Goal: Task Accomplishment & Management: Use online tool/utility

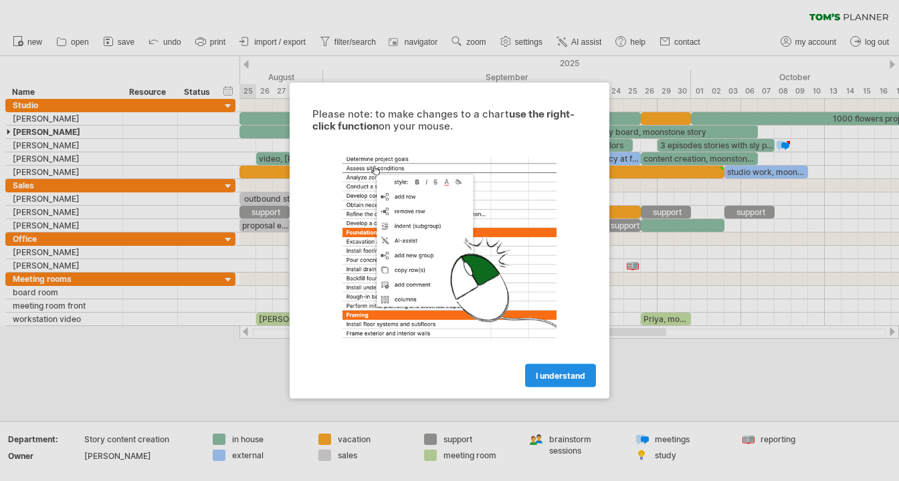
click at [574, 379] on span "I understand" at bounding box center [560, 376] width 49 height 10
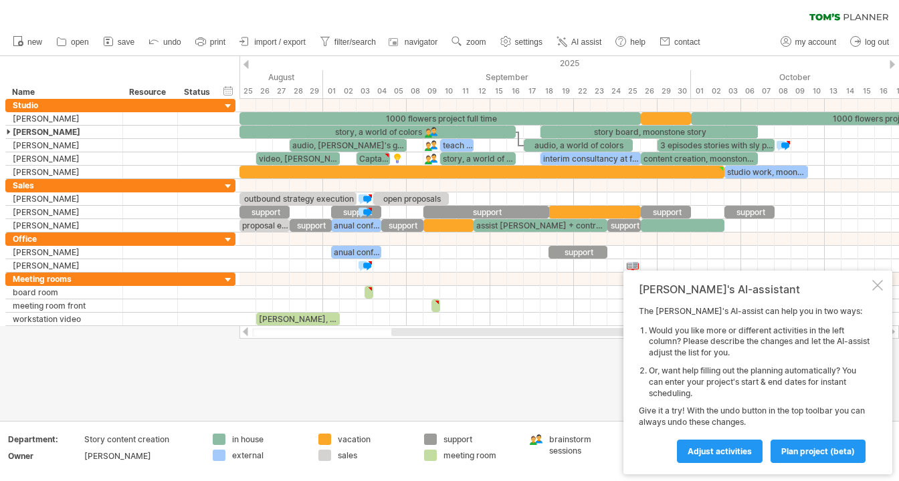
click at [892, 66] on div at bounding box center [891, 64] width 5 height 9
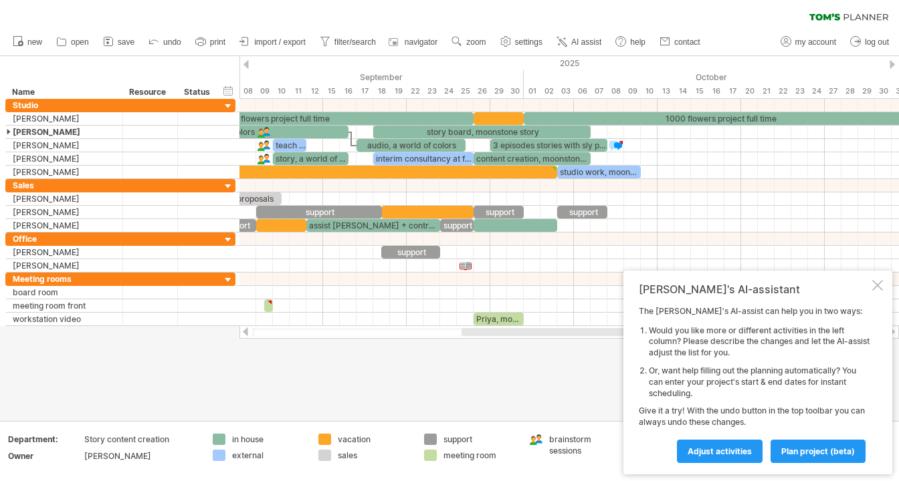
click at [892, 66] on div at bounding box center [891, 64] width 5 height 9
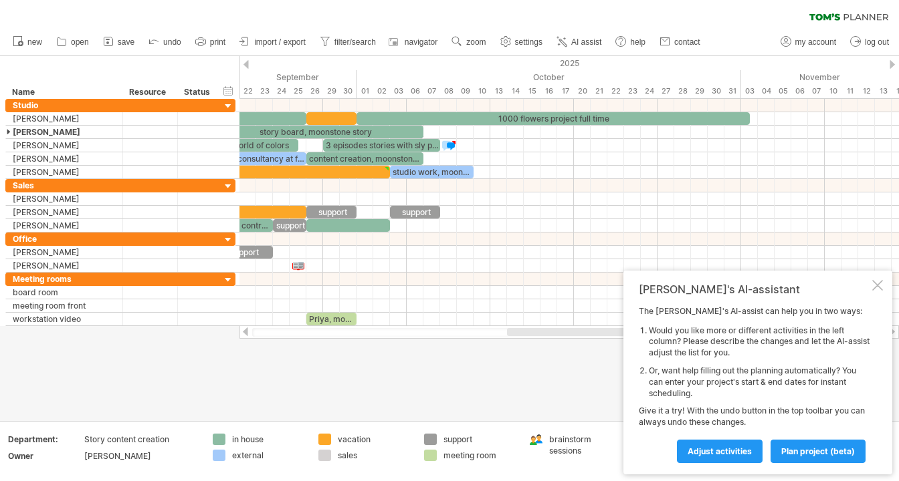
click at [892, 66] on div at bounding box center [891, 64] width 5 height 9
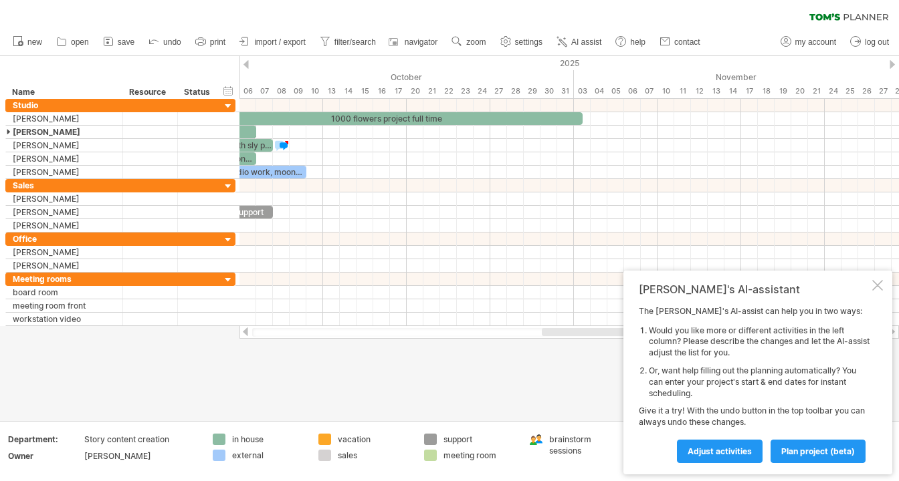
click at [892, 66] on div at bounding box center [891, 64] width 5 height 9
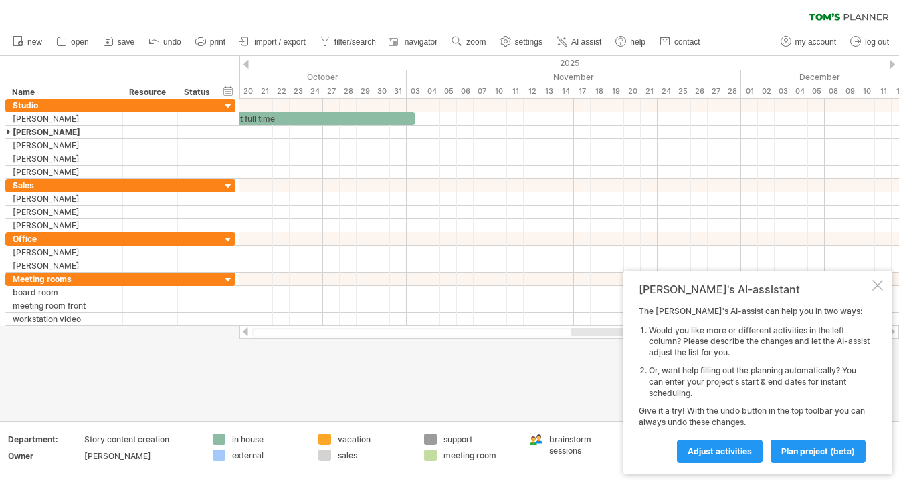
click at [247, 64] on div at bounding box center [245, 64] width 5 height 9
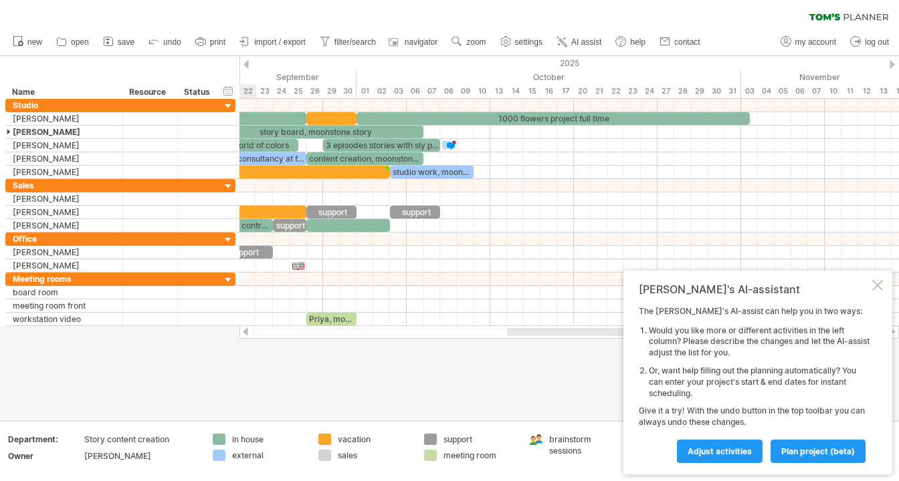
click at [247, 64] on div at bounding box center [245, 64] width 5 height 9
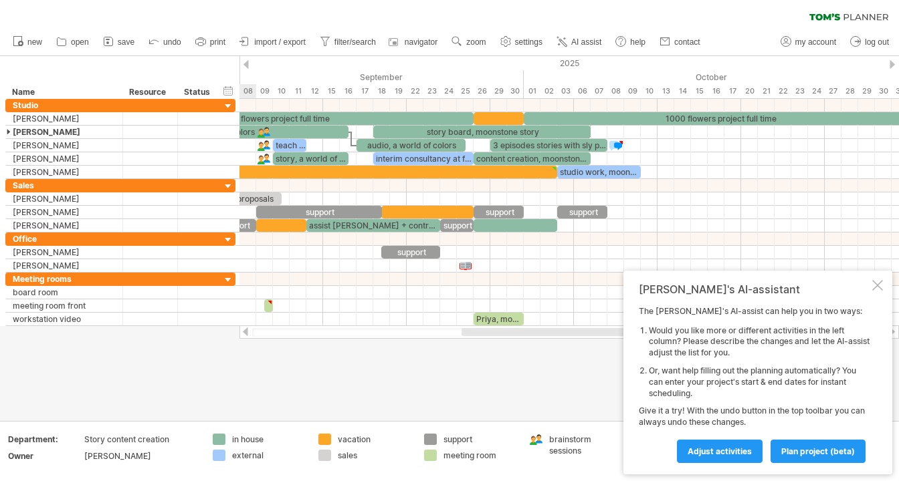
click at [247, 64] on div at bounding box center [245, 64] width 5 height 9
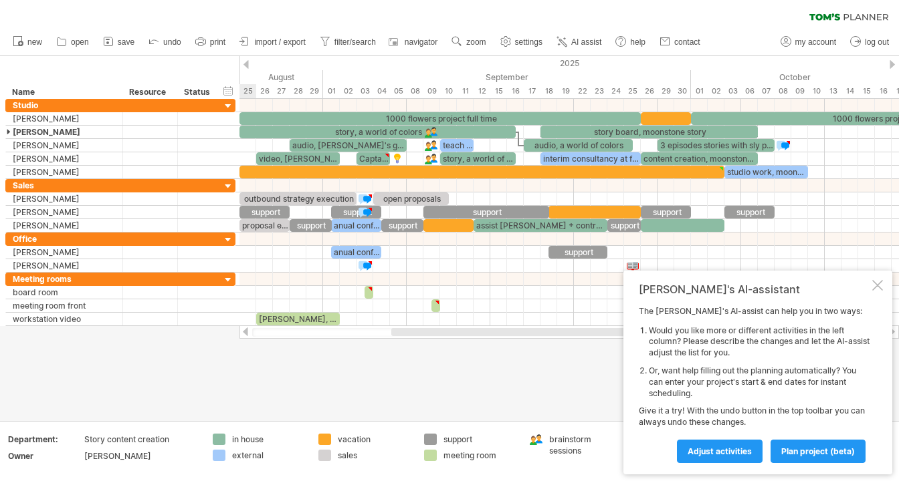
click at [247, 64] on div at bounding box center [245, 64] width 5 height 9
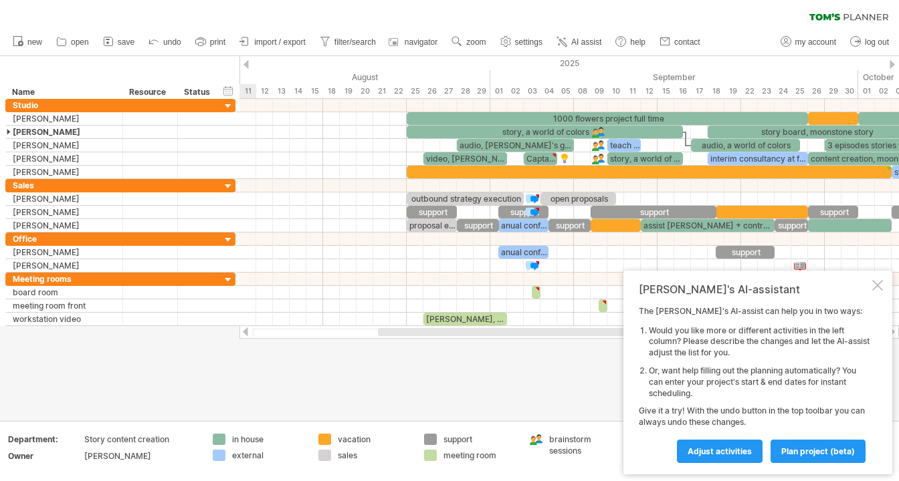
click at [247, 64] on div at bounding box center [245, 64] width 5 height 9
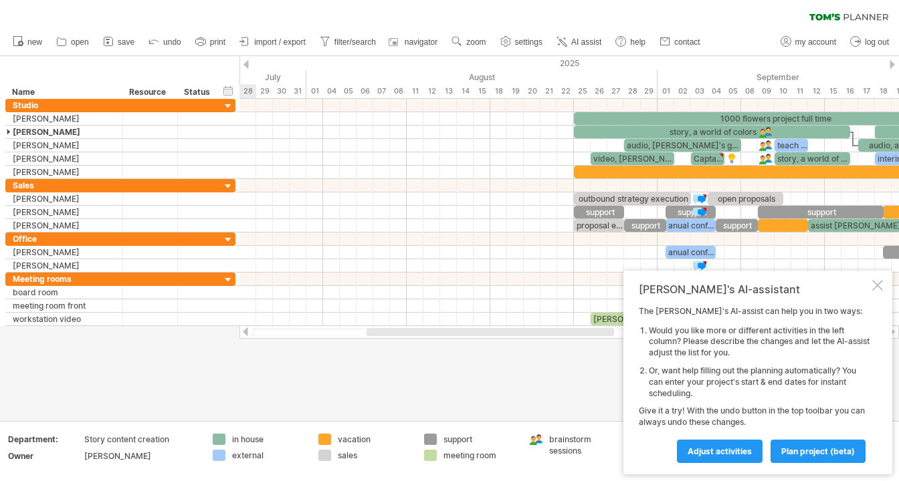
click at [247, 64] on div at bounding box center [245, 64] width 5 height 9
